Goal: Task Accomplishment & Management: Use online tool/utility

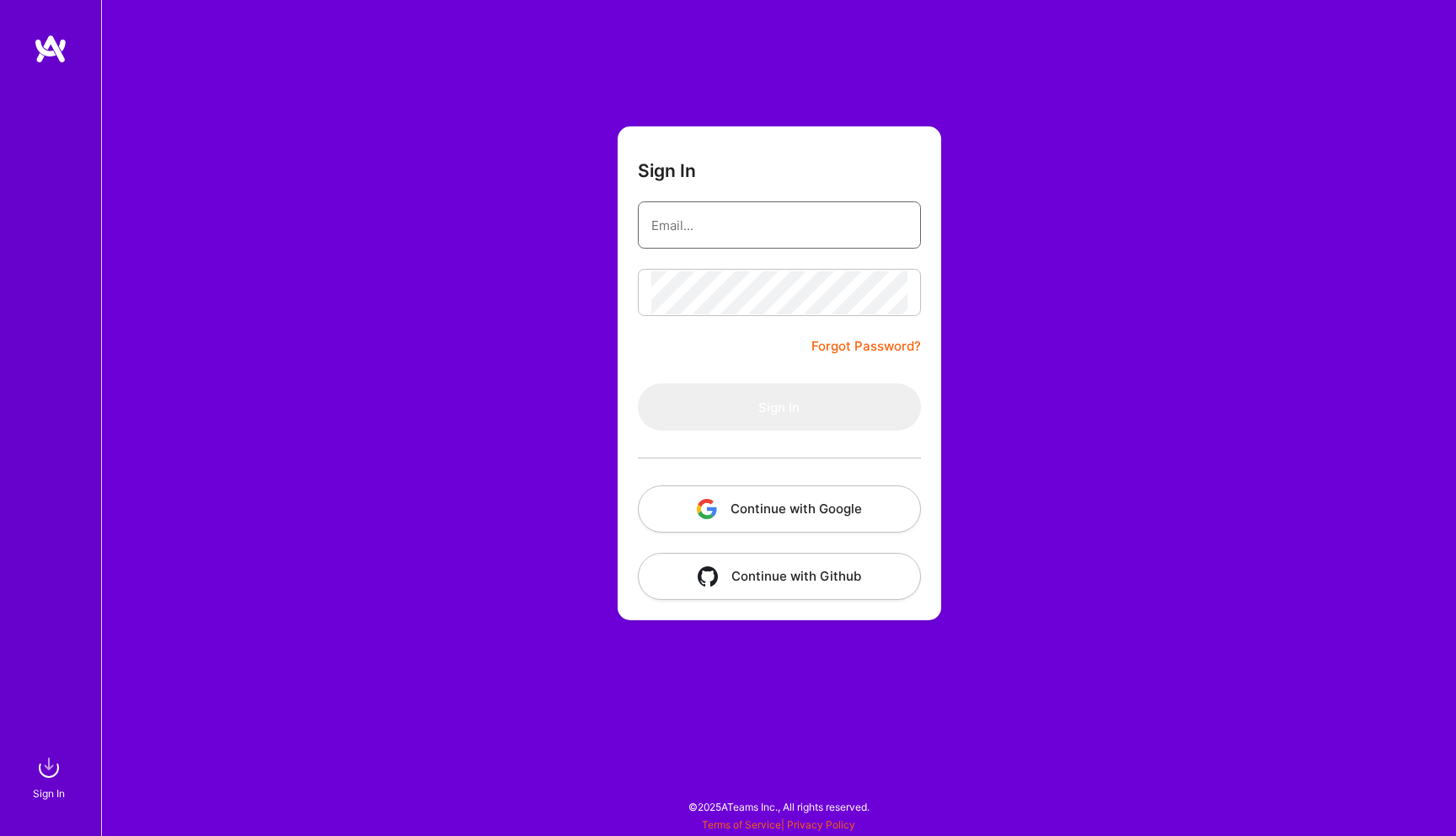
type input "[EMAIL_ADDRESS][DOMAIN_NAME]"
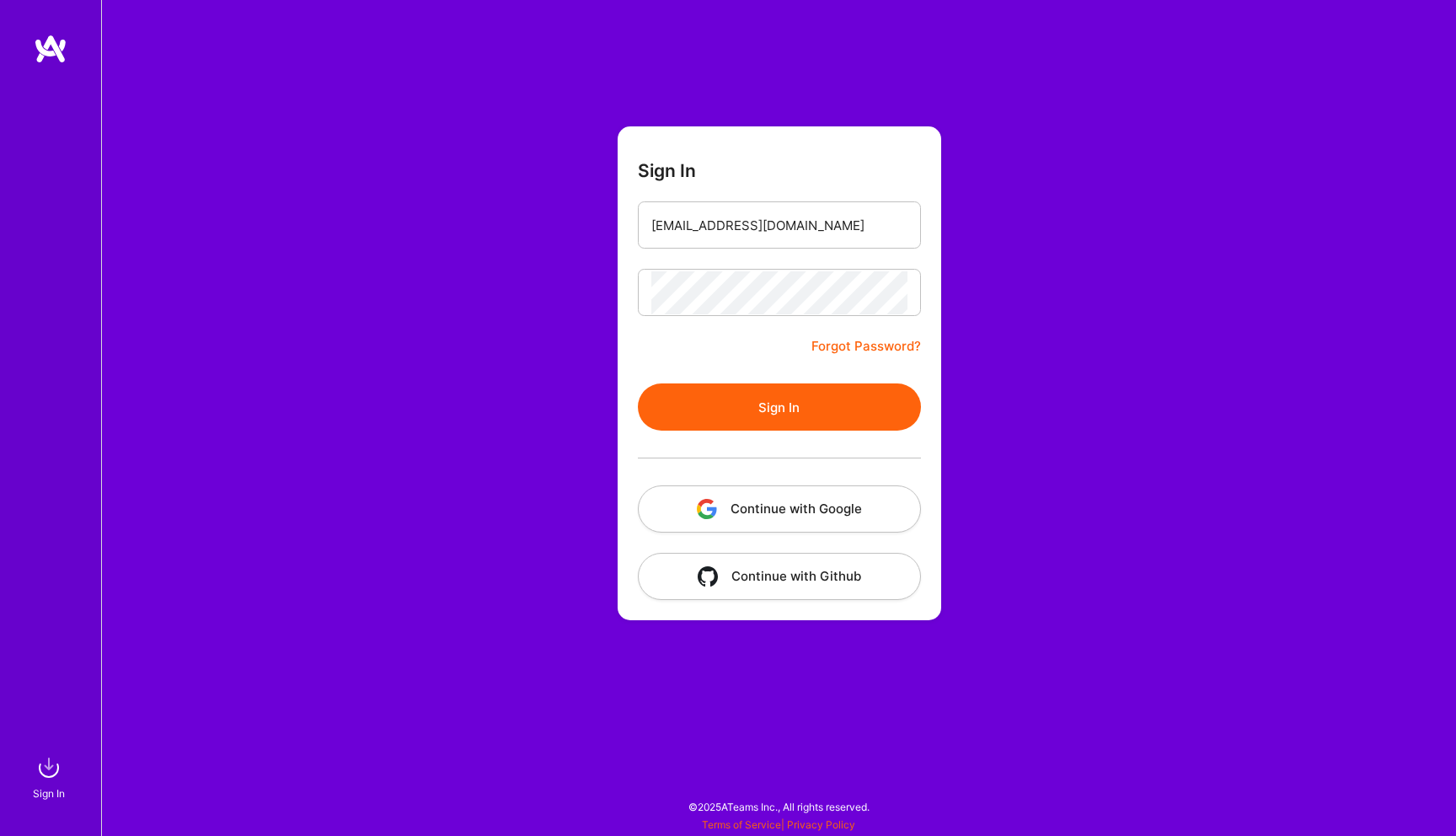
click at [794, 409] on button "Sign In" at bounding box center [780, 406] width 283 height 47
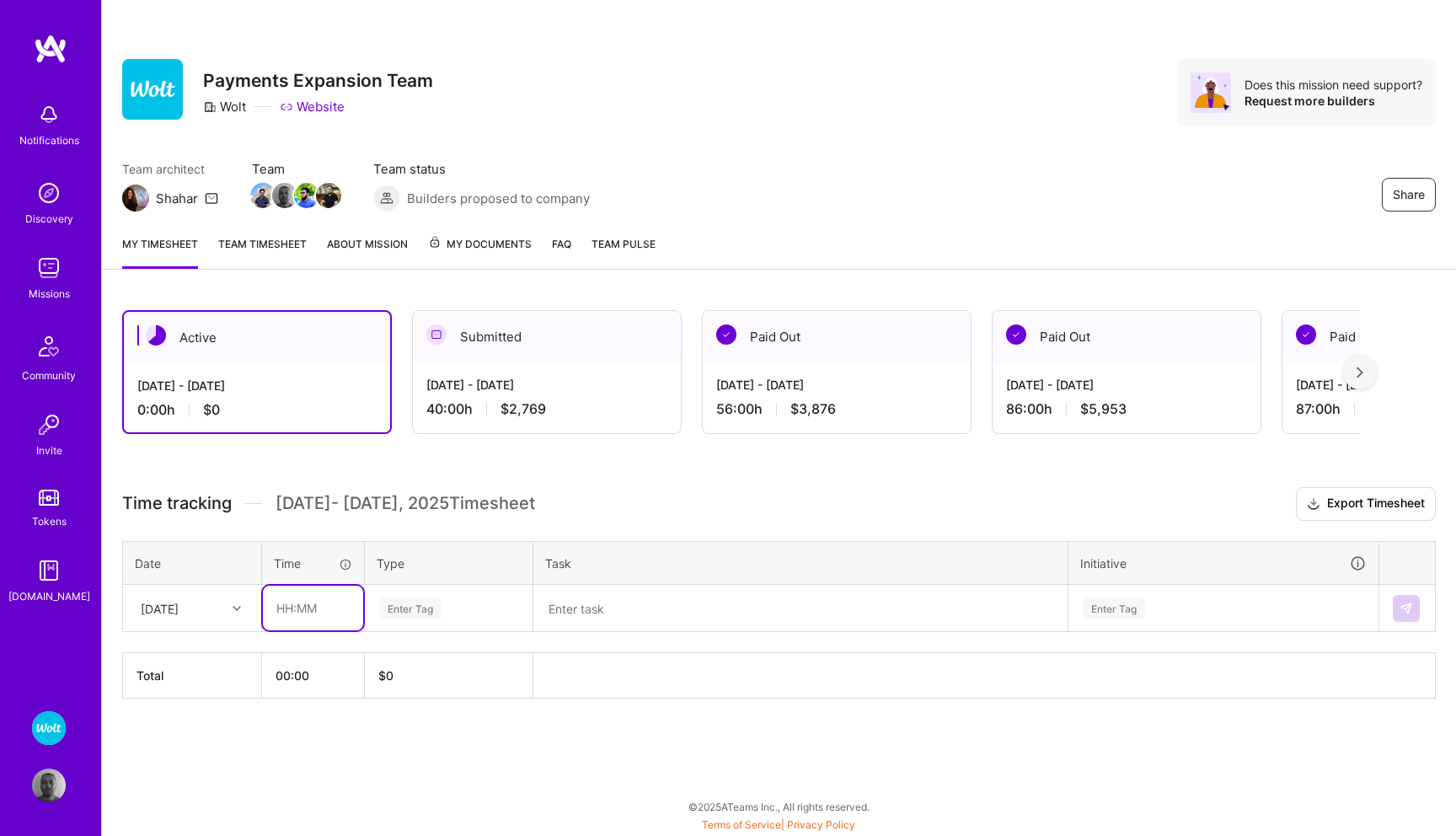
click at [293, 610] on input "text" at bounding box center [313, 608] width 100 height 44
type input "00:30"
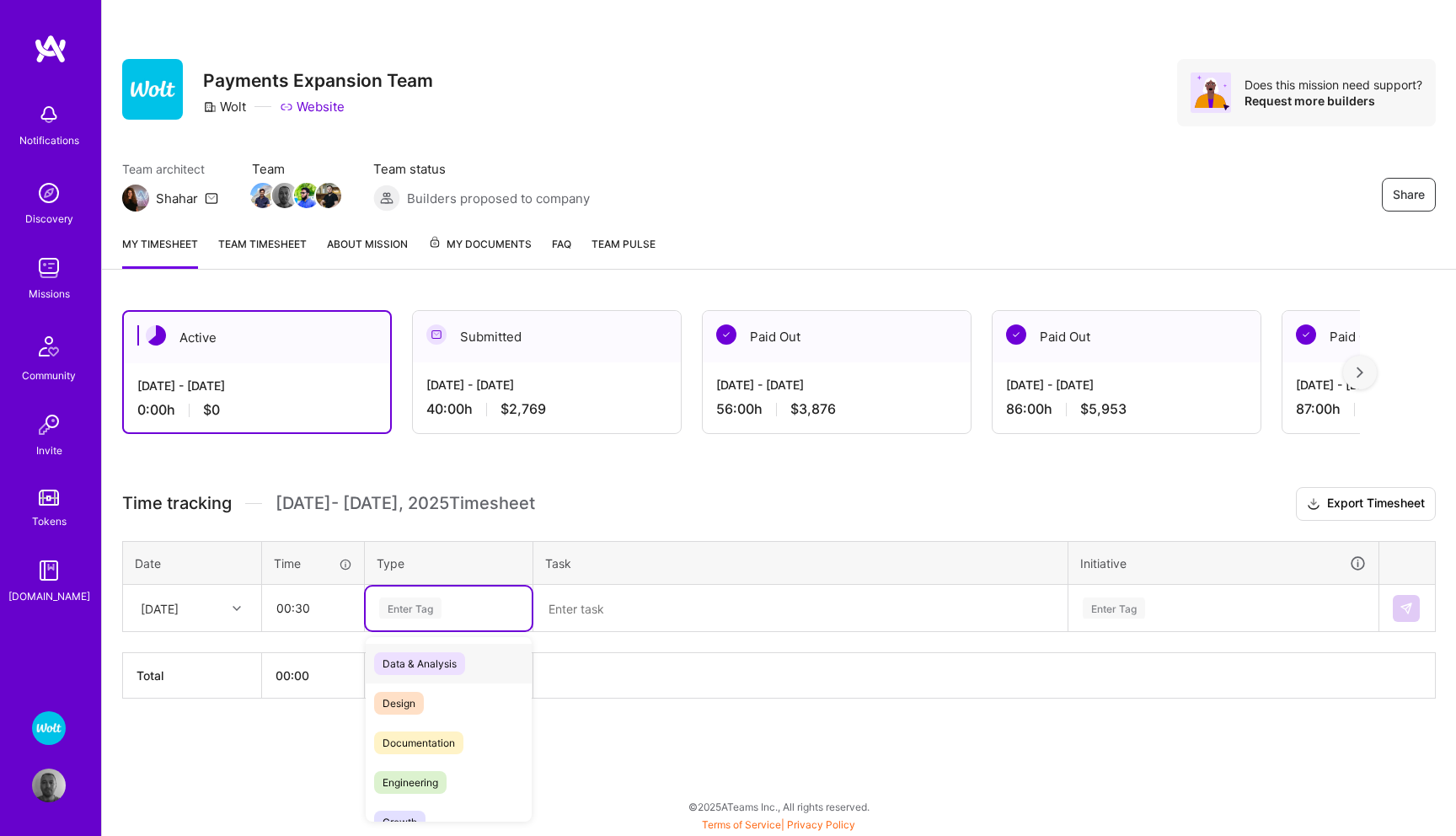
click at [464, 606] on div "Enter Tag" at bounding box center [449, 608] width 142 height 21
click at [421, 771] on span "Meetings" at bounding box center [404, 768] width 61 height 23
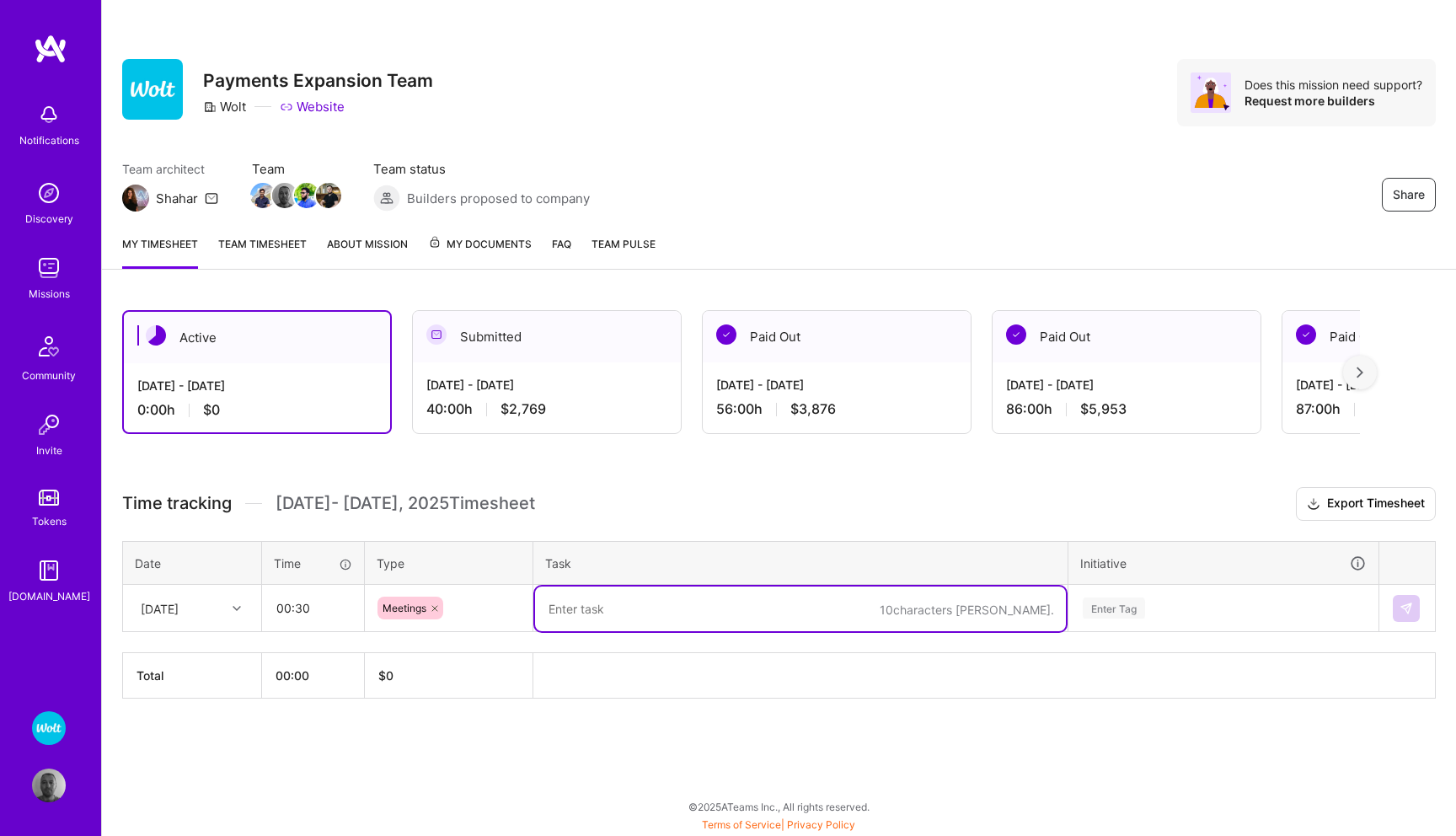
click at [617, 602] on textarea at bounding box center [800, 609] width 531 height 44
type textarea "daily standup"
click at [1096, 608] on div "Enter Tag" at bounding box center [1223, 608] width 308 height 43
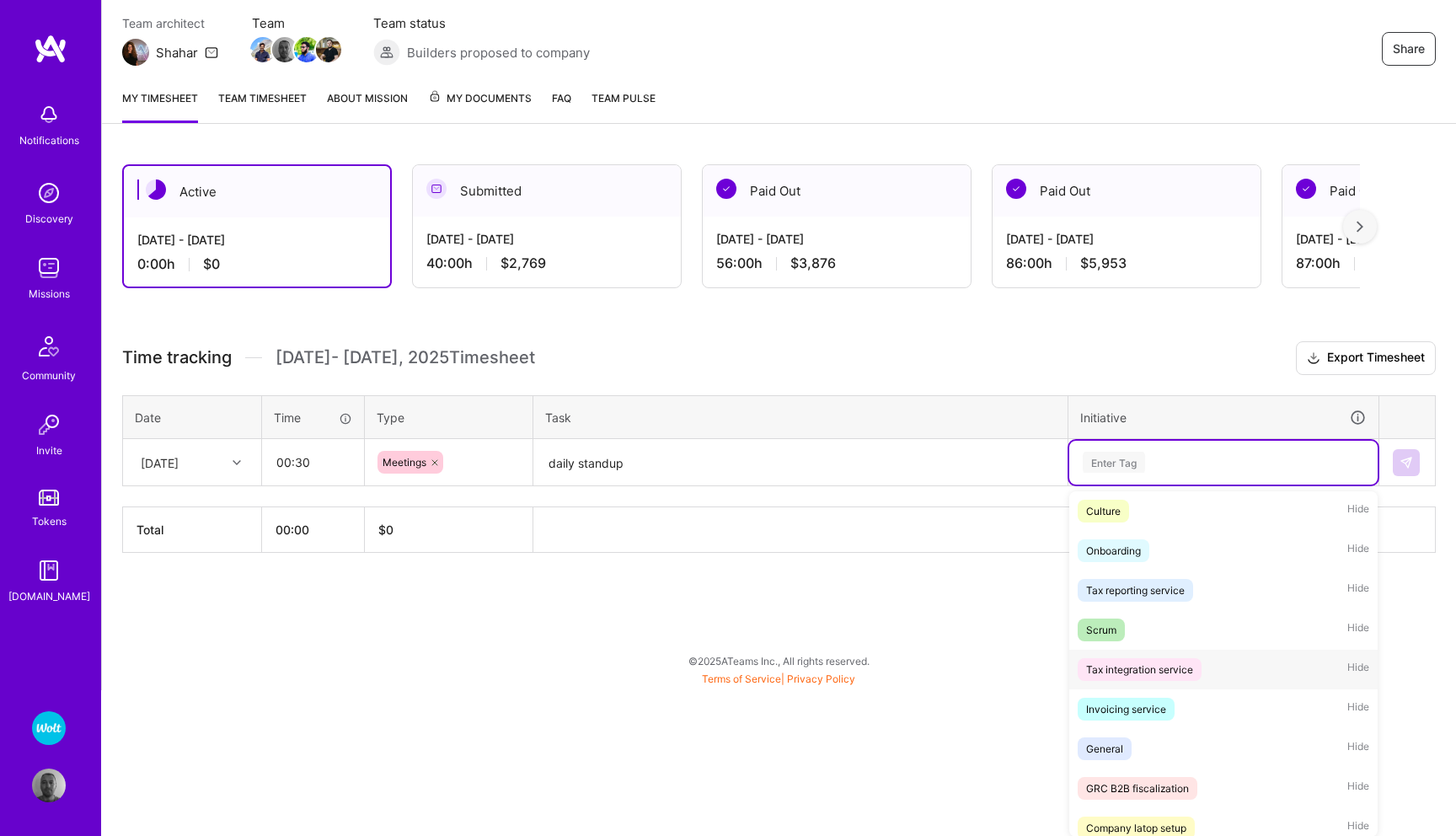
scroll to position [98, 0]
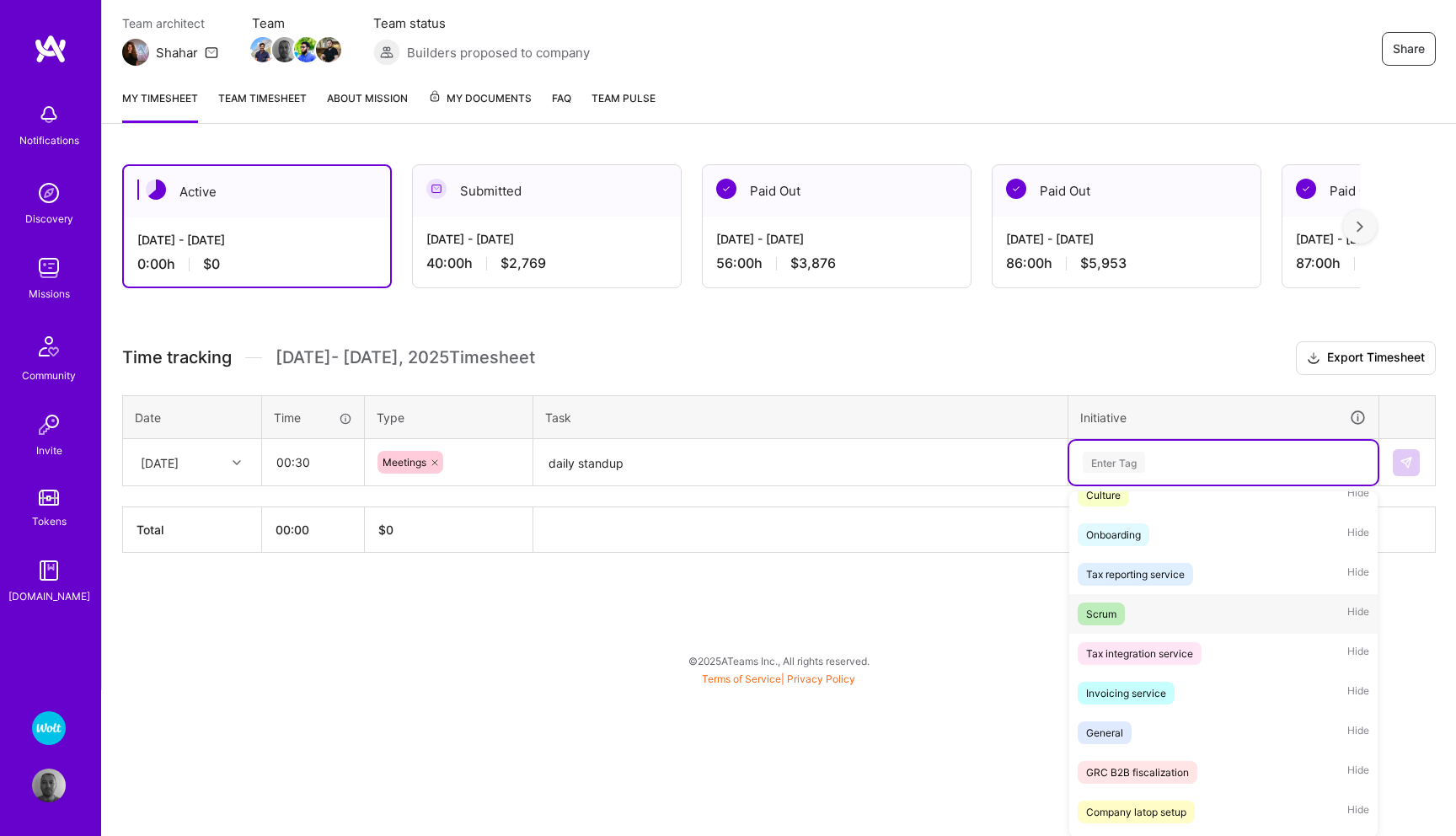
click at [1129, 608] on div "Scrum Hide" at bounding box center [1223, 613] width 308 height 40
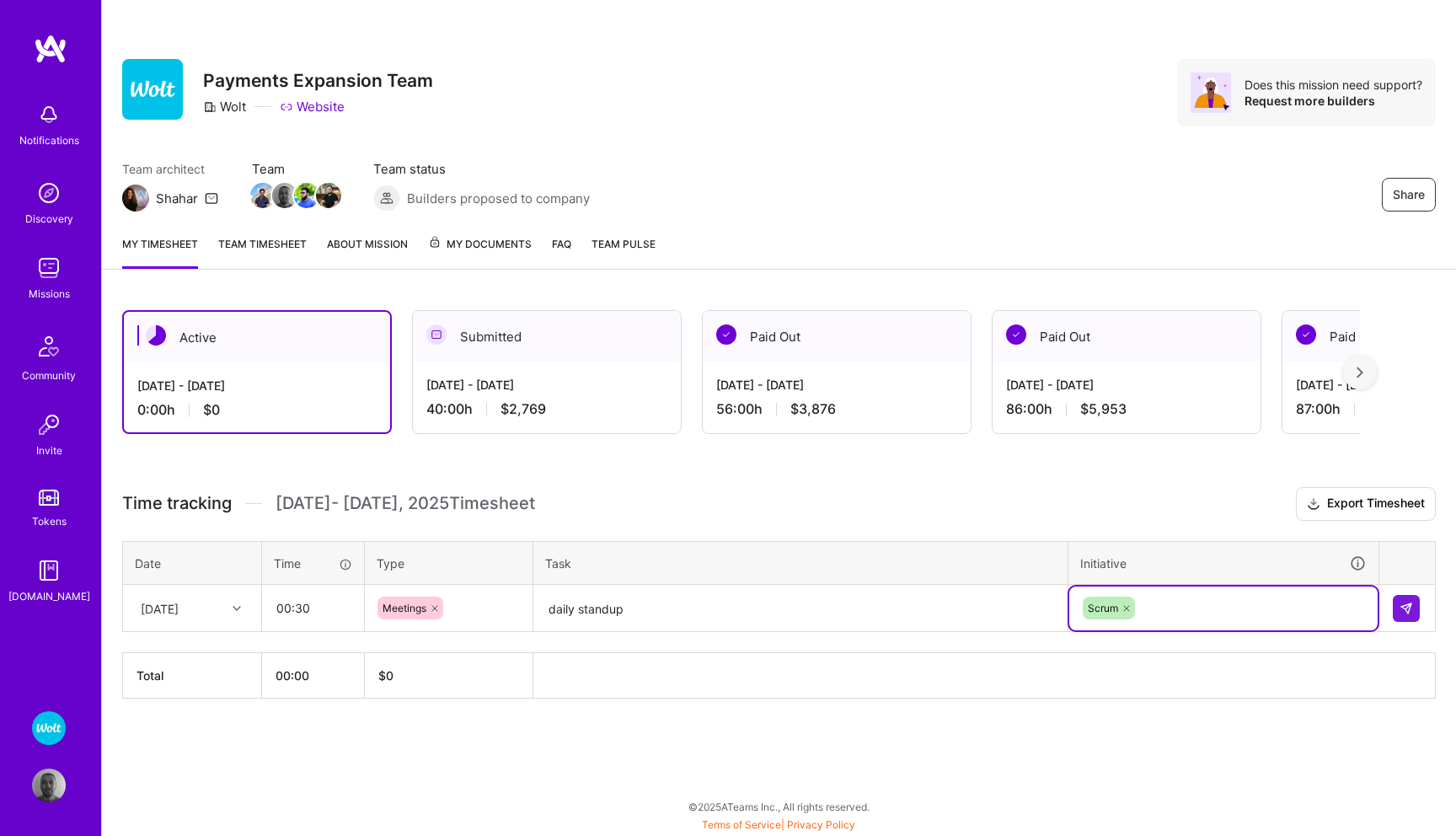
scroll to position [0, 0]
click at [1407, 596] on button at bounding box center [1406, 608] width 27 height 27
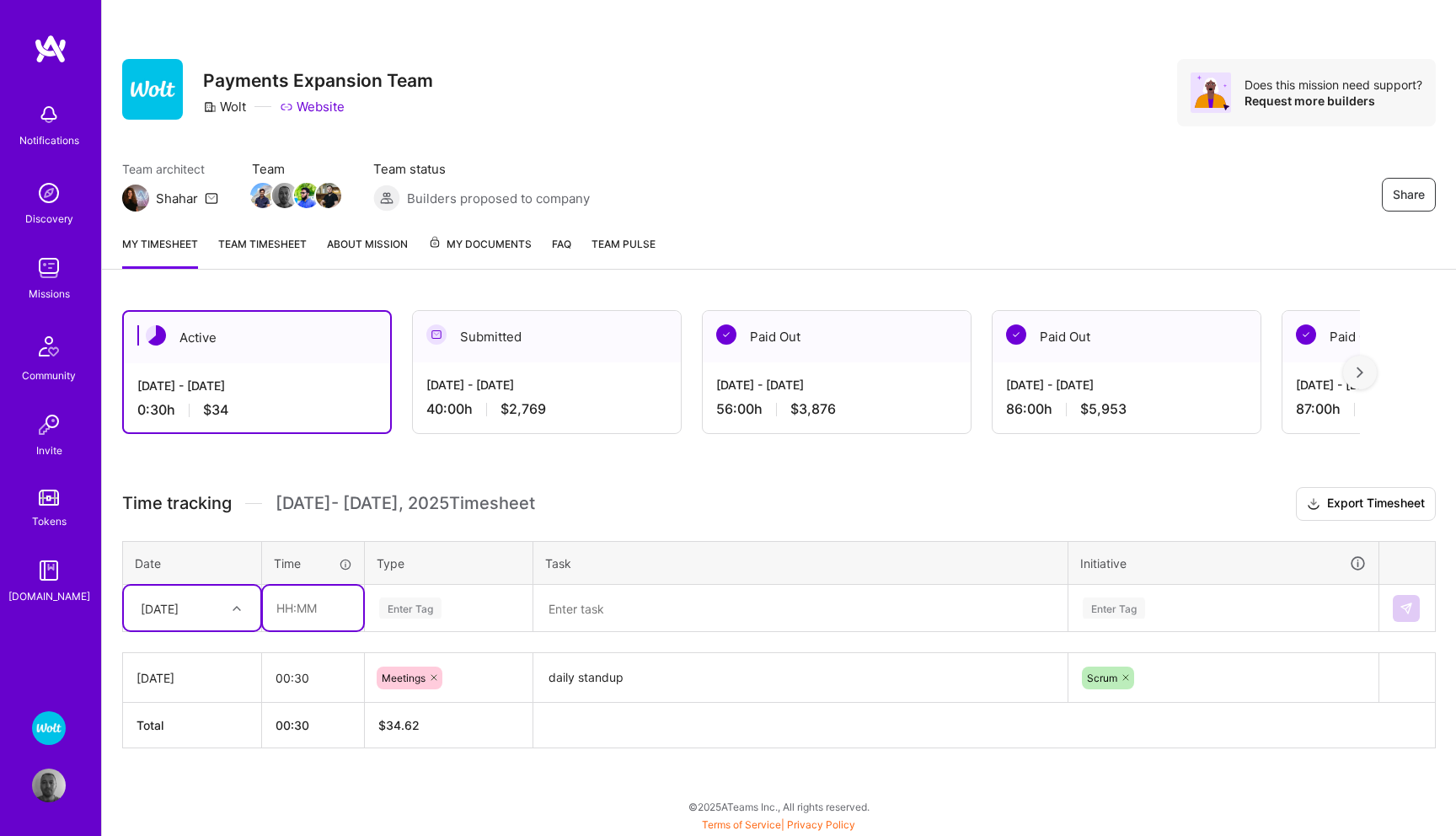
click at [307, 608] on input "text" at bounding box center [313, 608] width 100 height 44
type input "07:30"
click at [438, 606] on div "Enter Tag" at bounding box center [410, 608] width 62 height 26
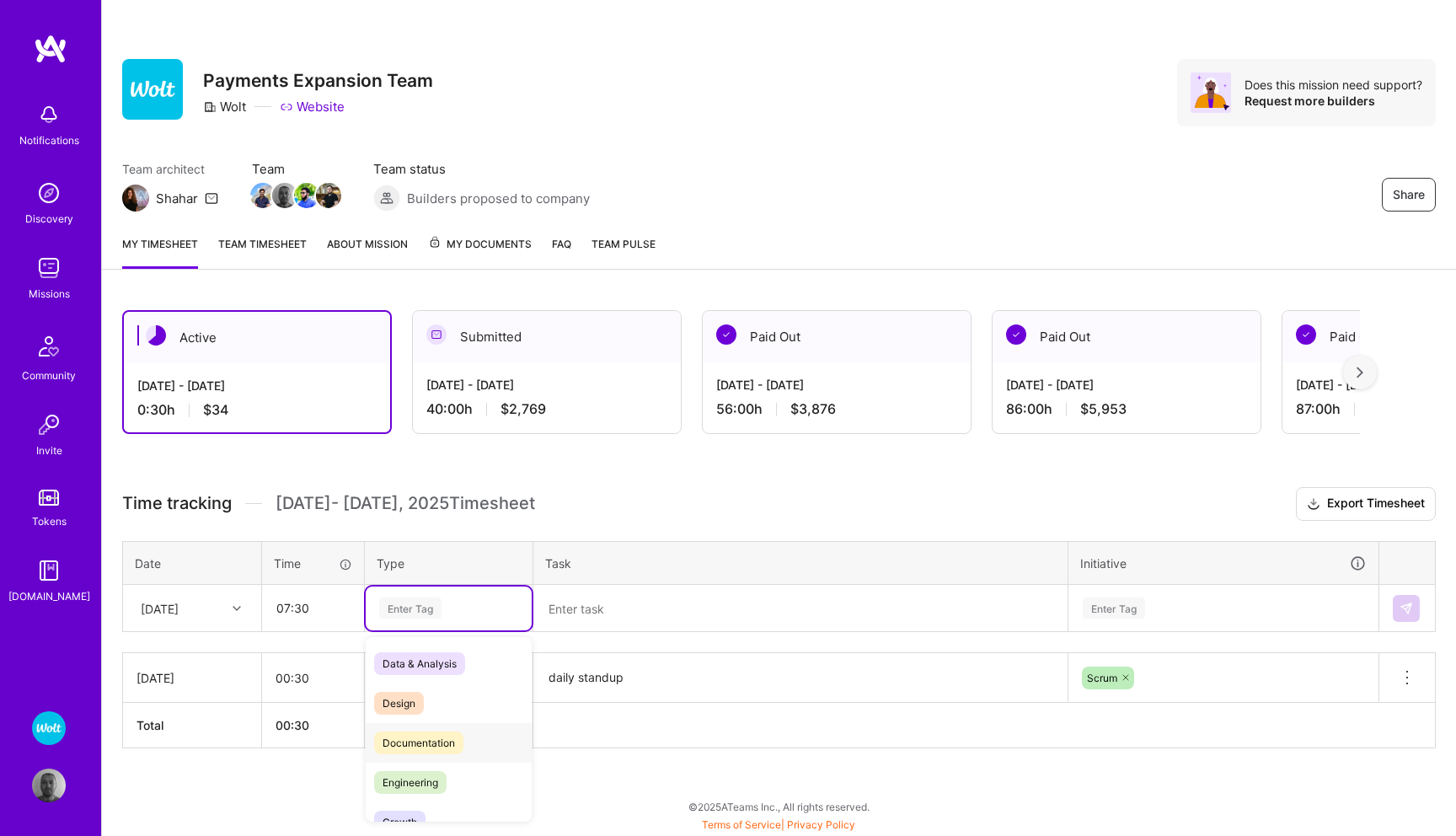
scroll to position [32, 0]
click at [436, 741] on span "Engineering" at bounding box center [410, 750] width 72 height 23
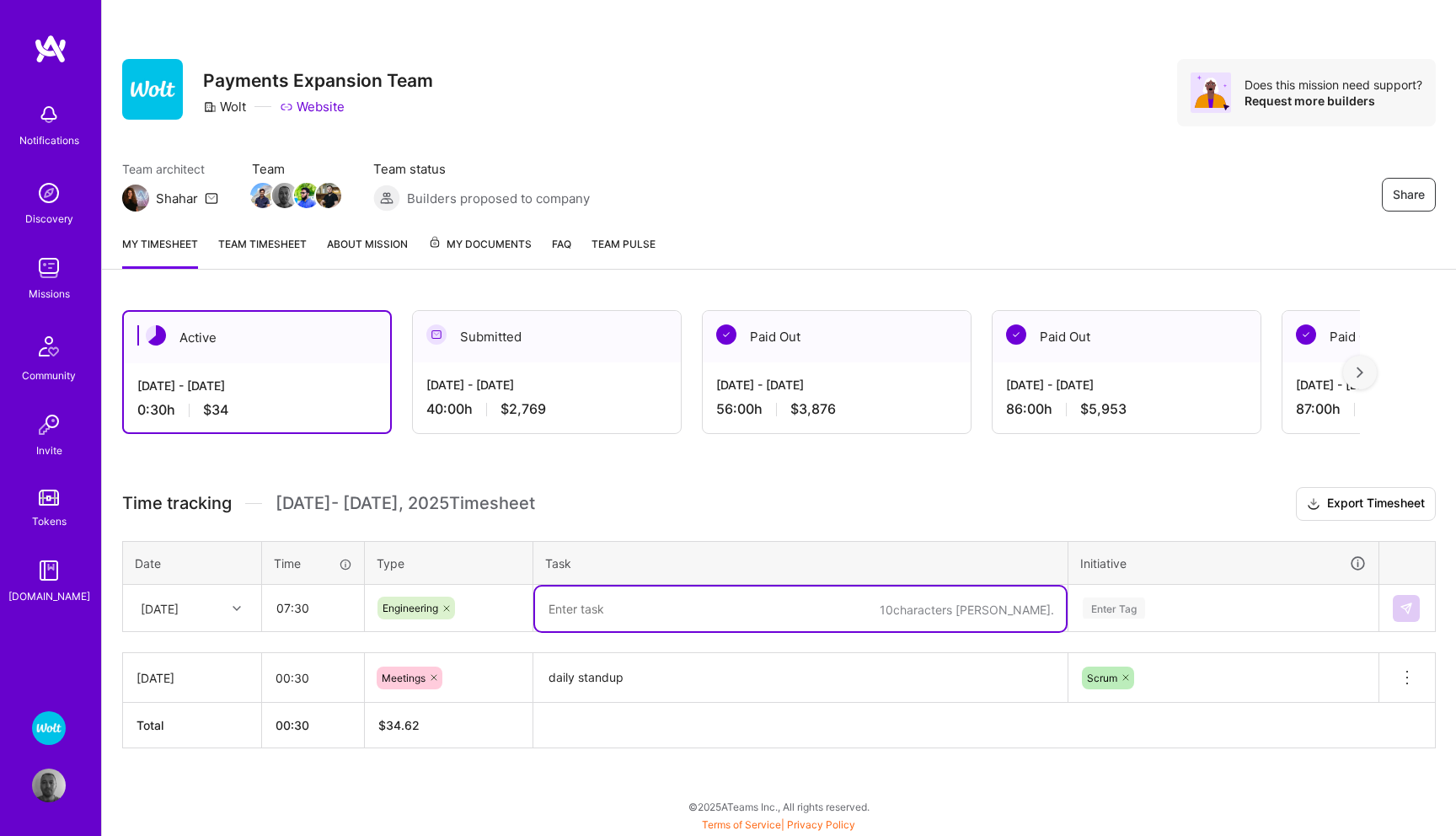
click at [613, 603] on textarea at bounding box center [800, 609] width 531 height 44
type textarea "sending events for merhant pricing calculations"
click at [1108, 609] on div "Enter Tag" at bounding box center [1223, 608] width 308 height 43
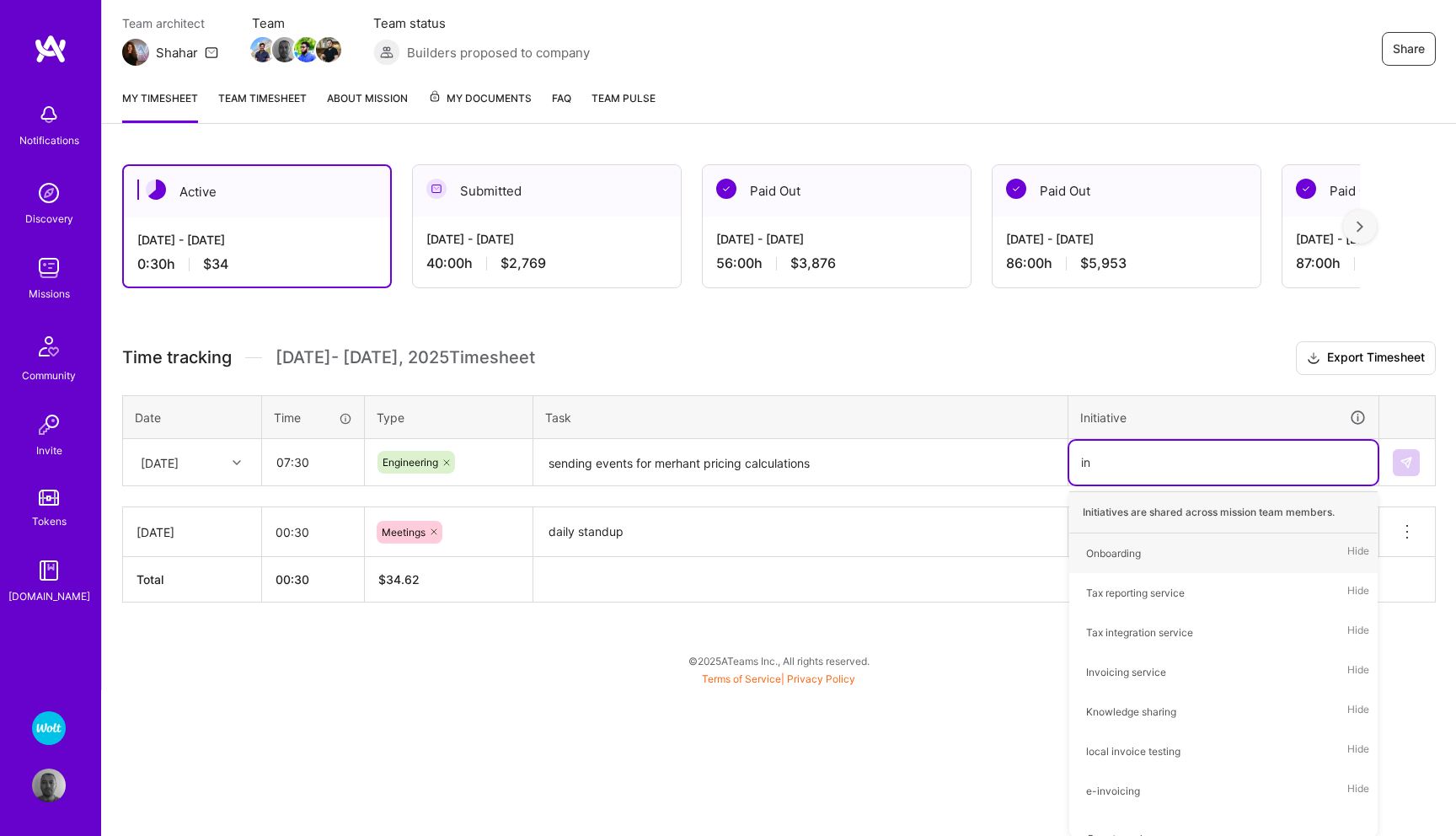
type input "inv"
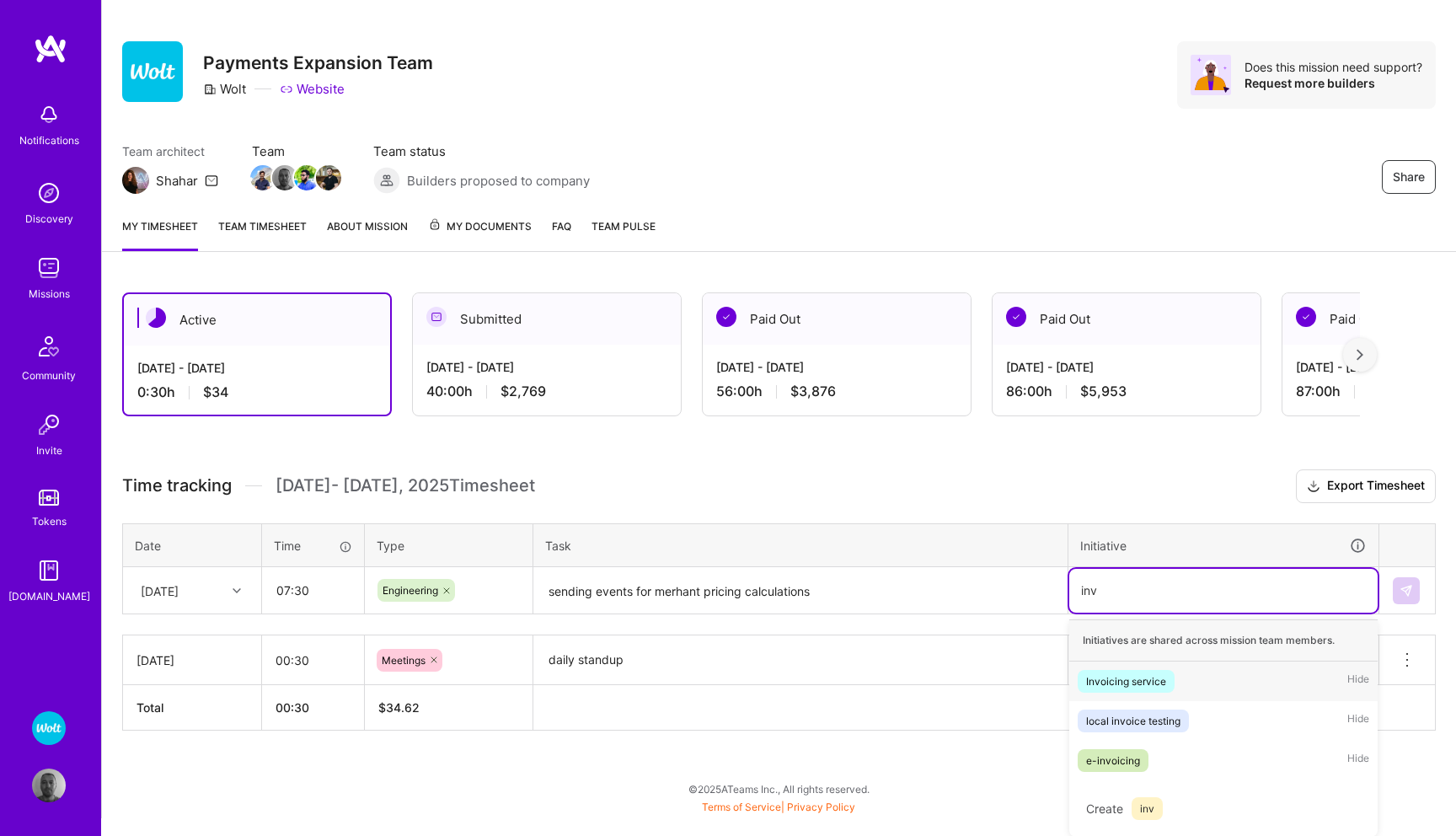
click at [1148, 685] on div "Invoicing service" at bounding box center [1126, 681] width 80 height 18
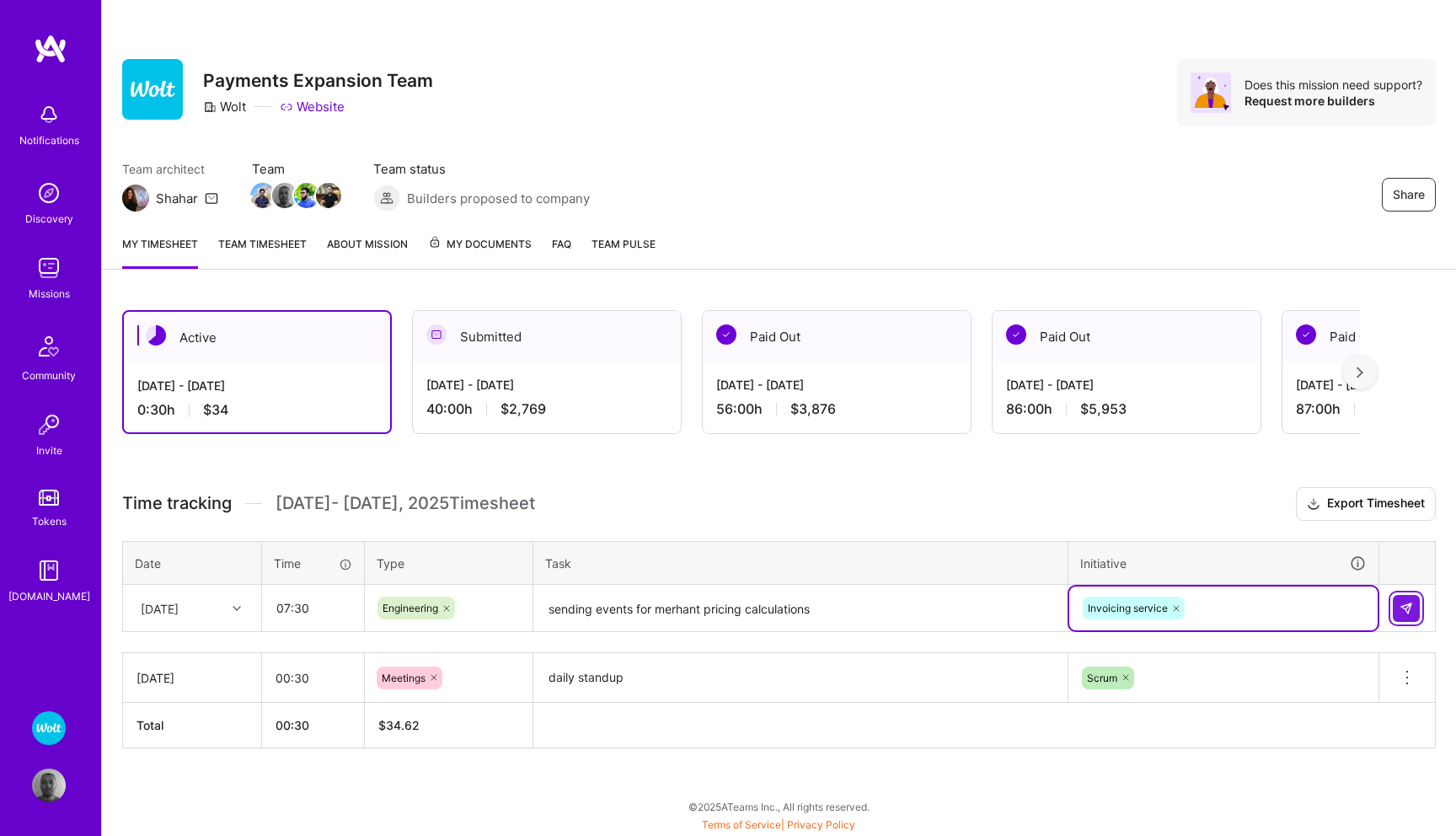
click at [1413, 605] on button at bounding box center [1406, 608] width 27 height 27
